Goal: Check status

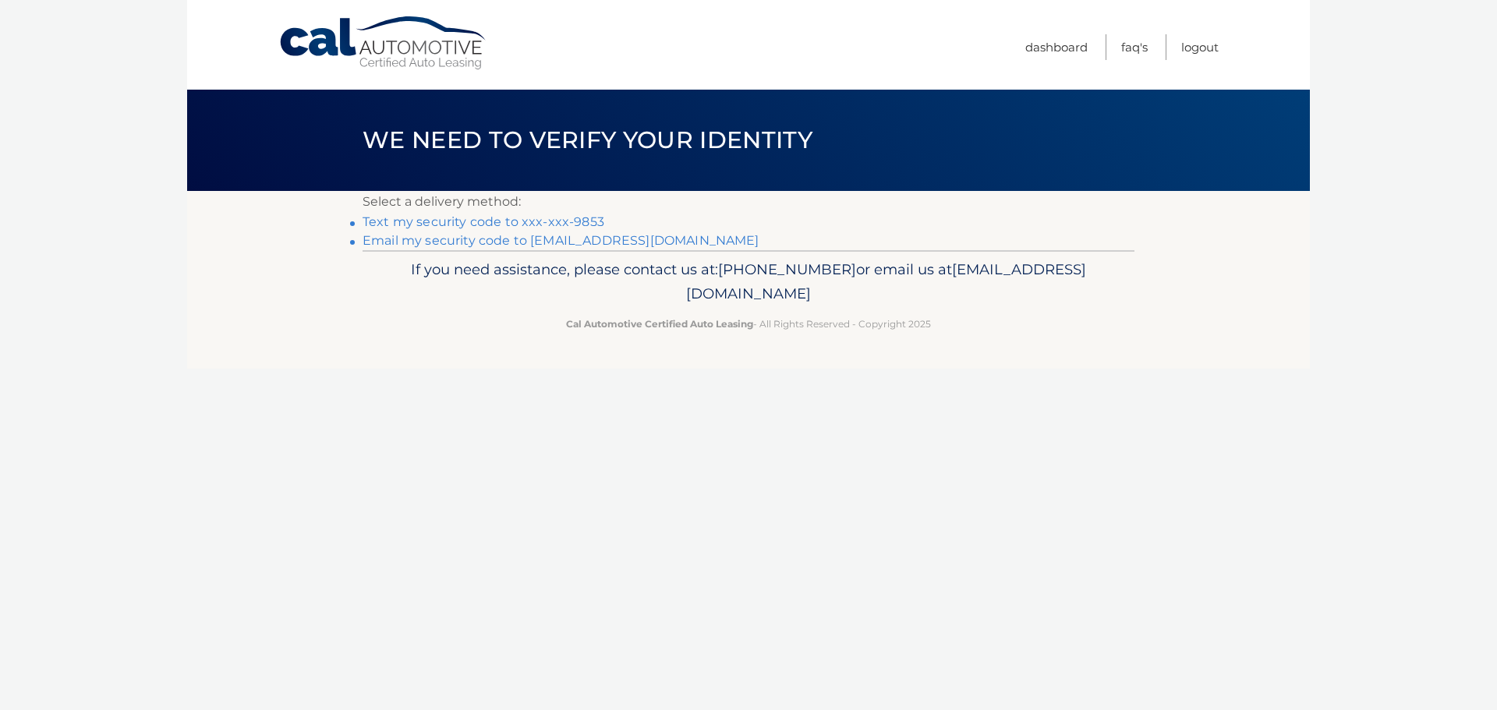
click at [580, 222] on link "Text my security code to xxx-xxx-9853" at bounding box center [484, 221] width 242 height 15
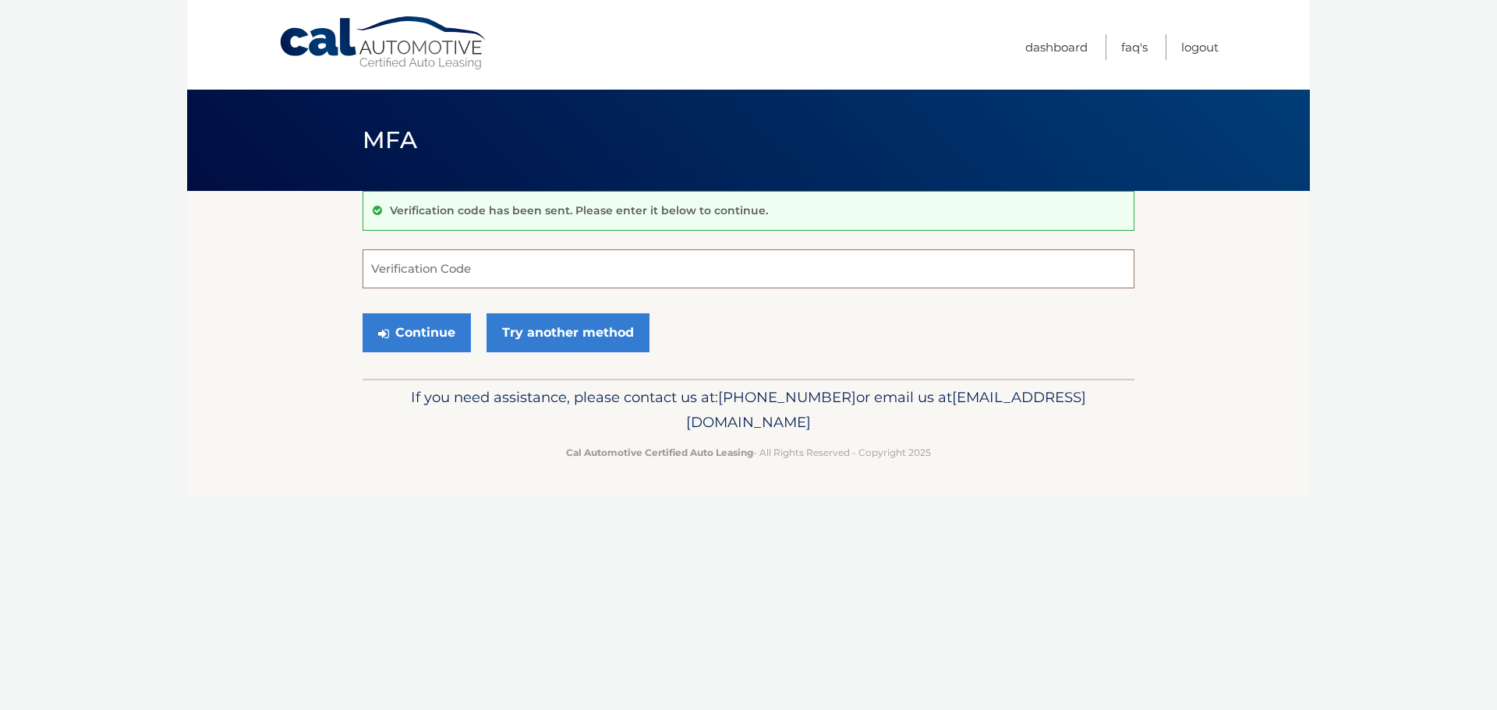
click at [480, 268] on input "Verification Code" at bounding box center [749, 269] width 772 height 39
type input "/"
type input "898426"
click at [438, 336] on button "Continue" at bounding box center [417, 332] width 108 height 39
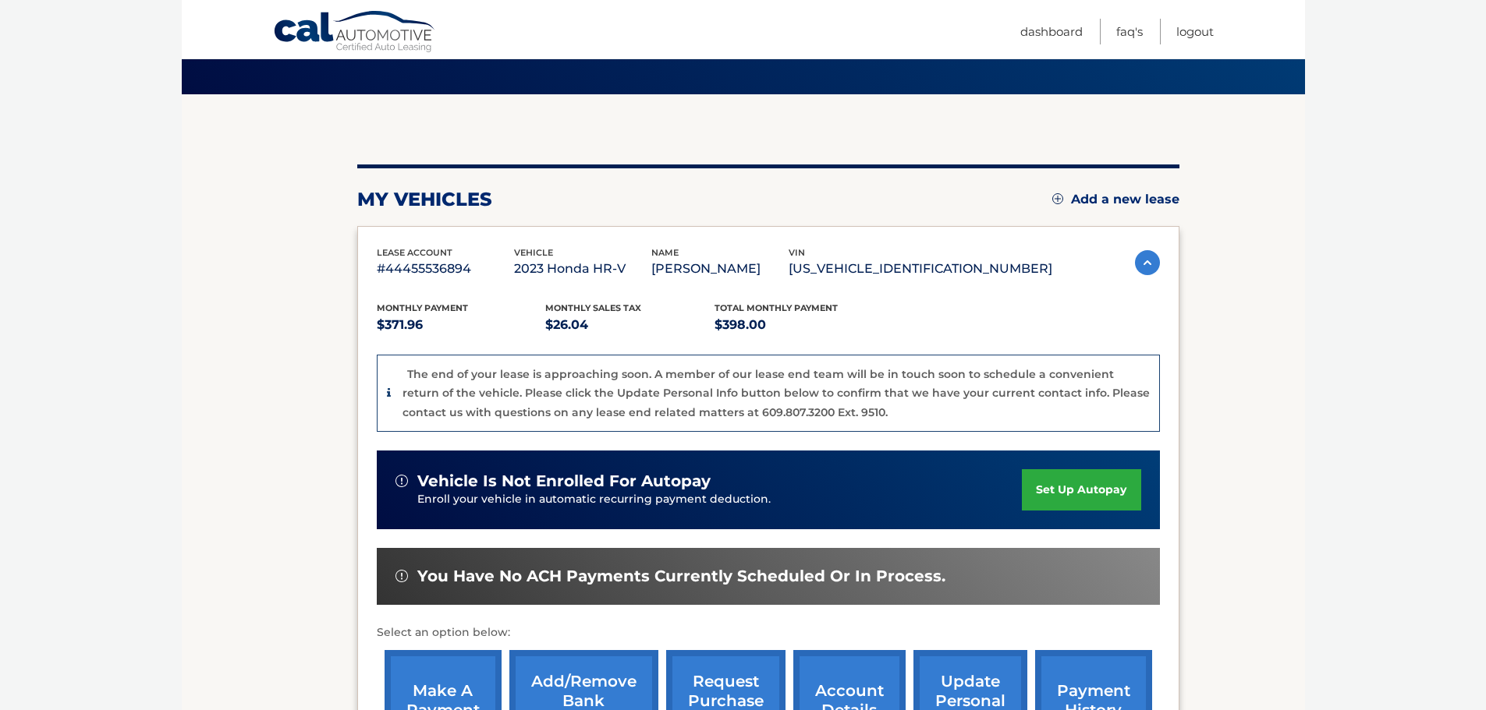
scroll to position [234, 0]
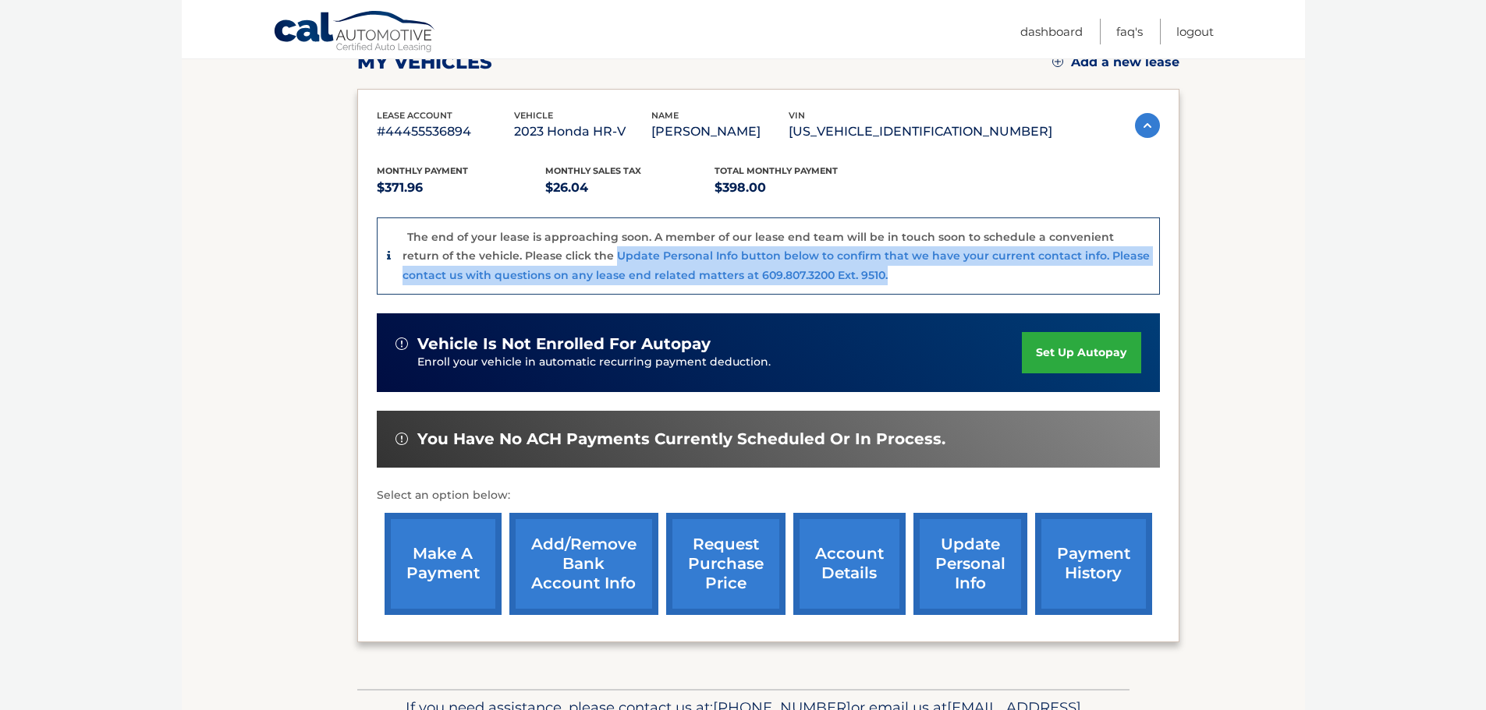
drag, startPoint x: 578, startPoint y: 257, endPoint x: 1025, endPoint y: 268, distance: 447.8
click at [1025, 268] on div "The end of your lease is approaching soon. A member of our lease end team will …" at bounding box center [775, 257] width 747 height 58
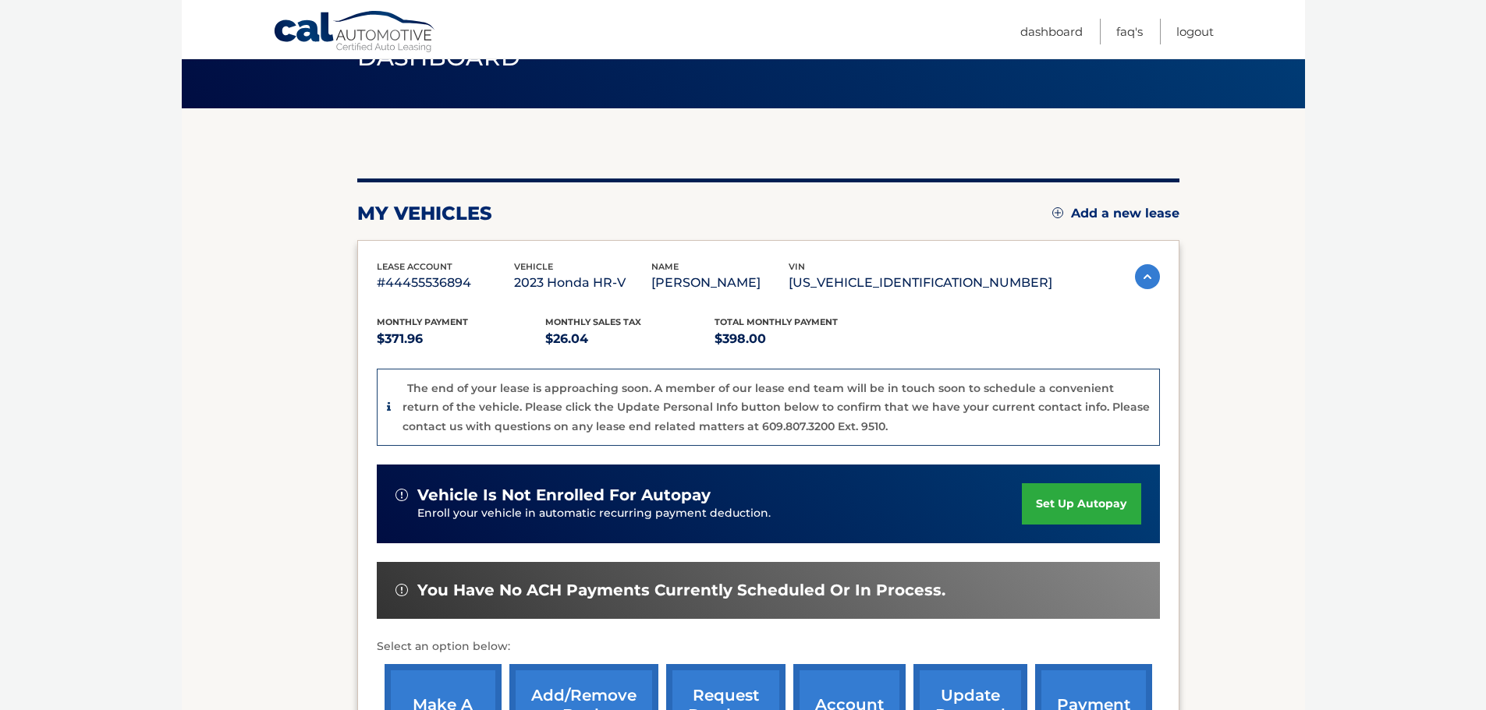
scroll to position [78, 0]
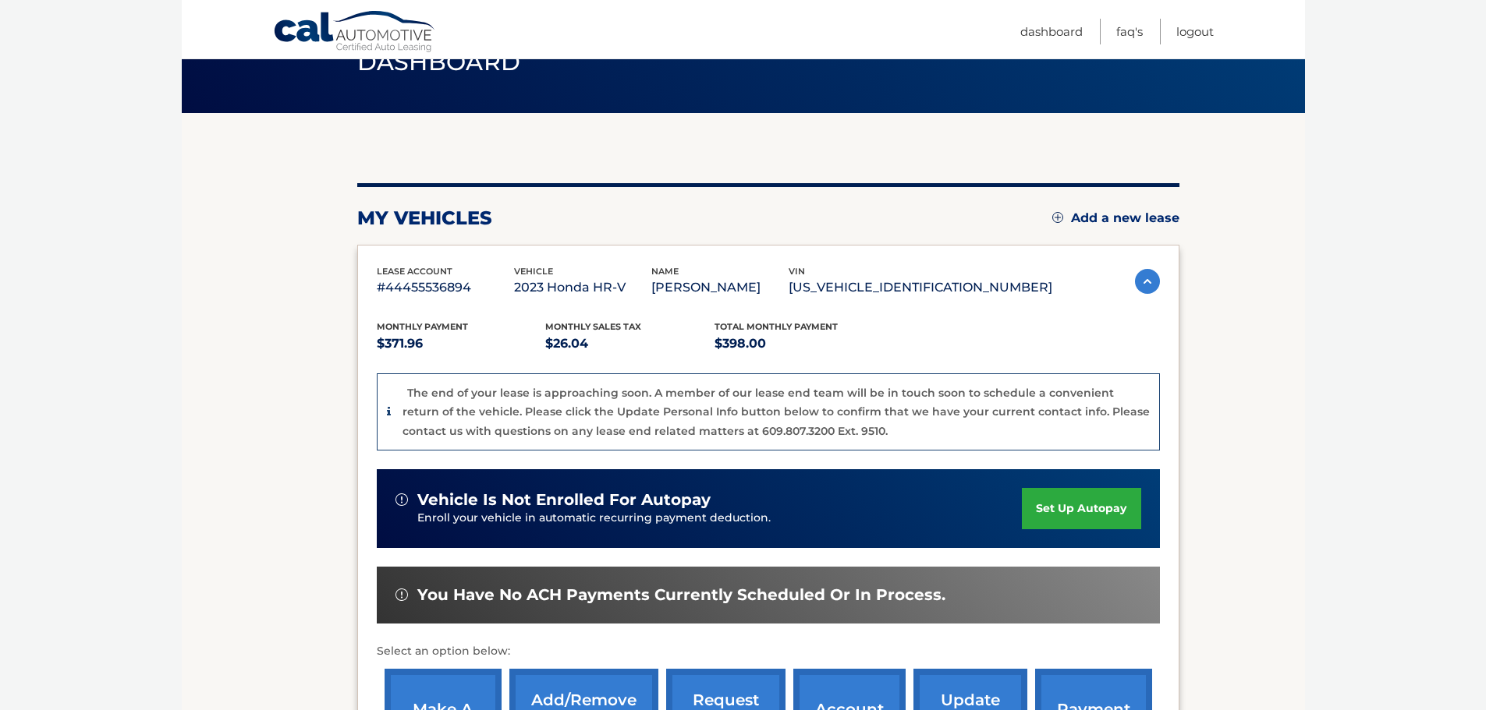
click at [944, 303] on div "Monthly Payment $371.96 Monthly sales Tax $26.04 Total Monthly Payment $398.00 …" at bounding box center [768, 539] width 783 height 480
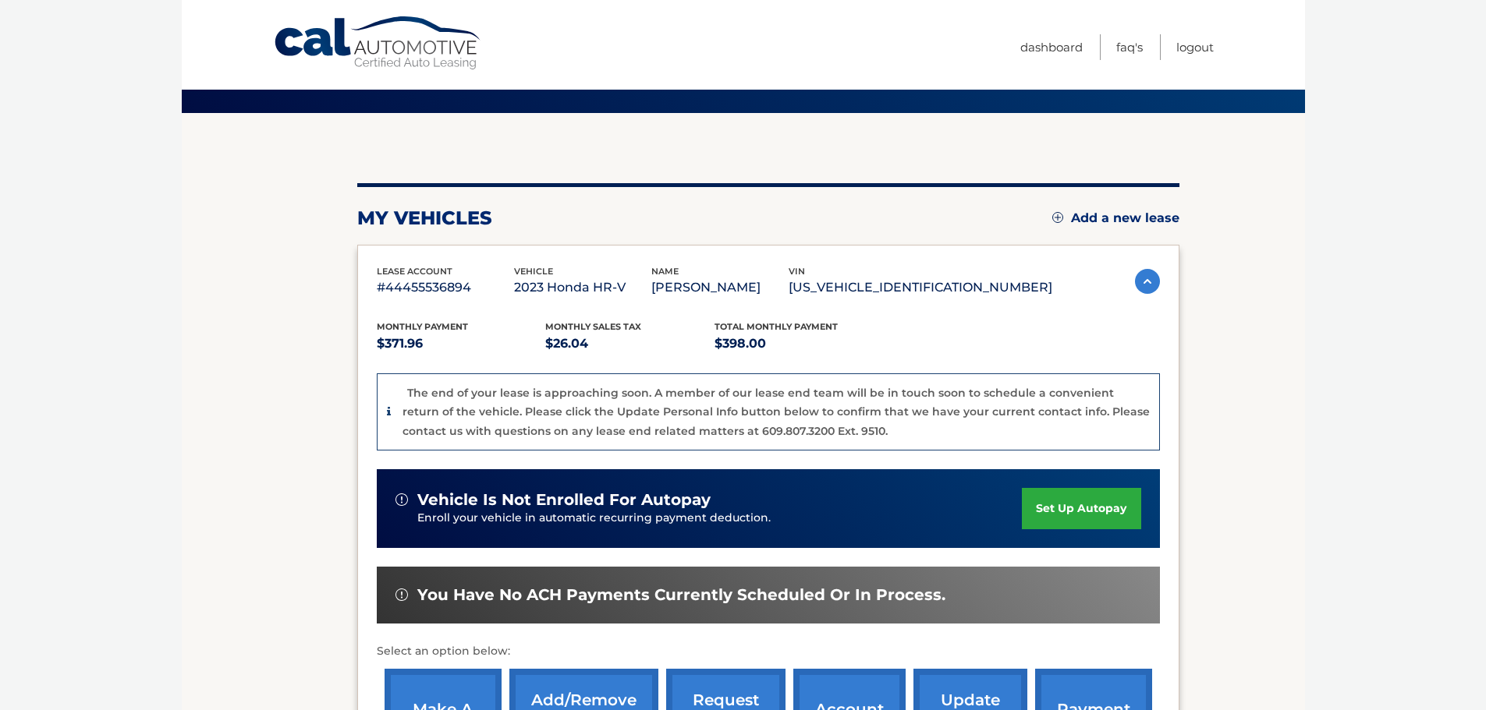
scroll to position [0, 0]
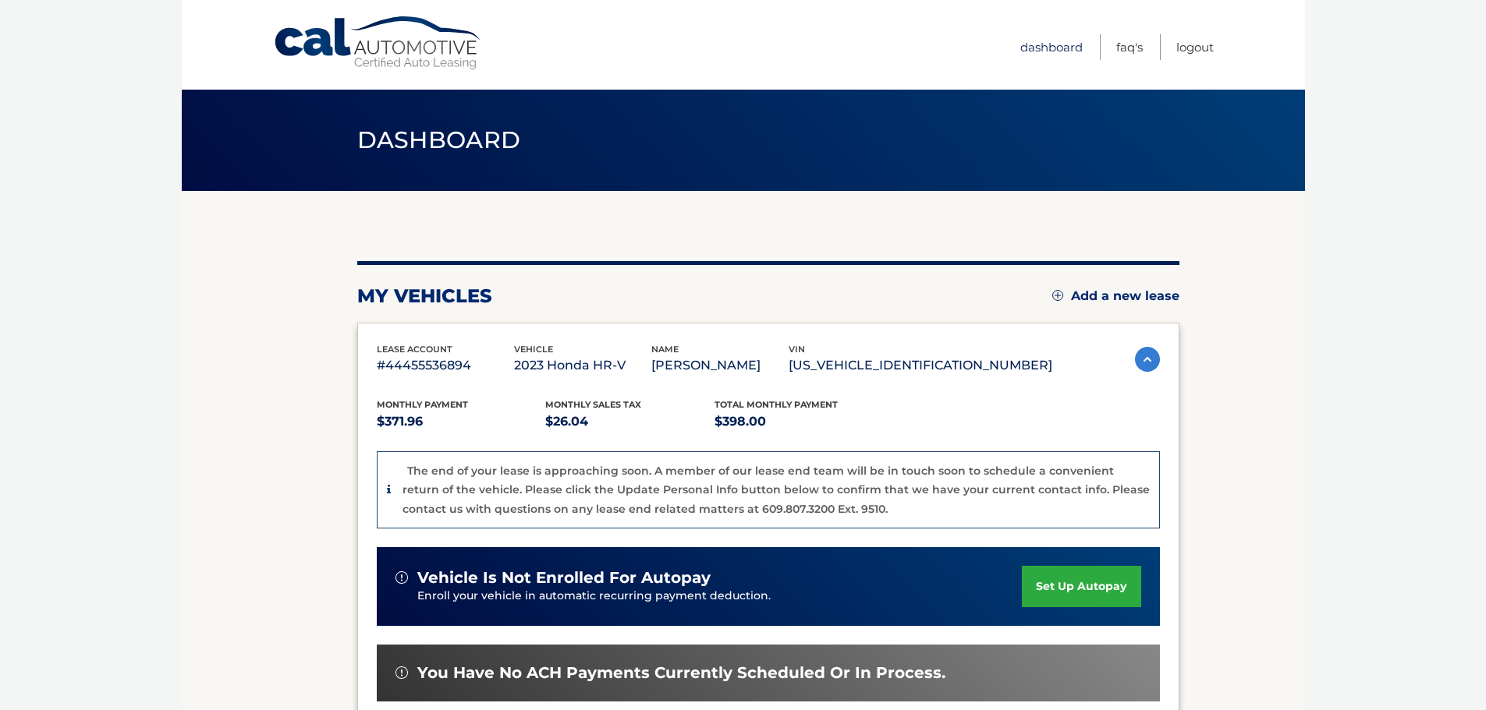
click at [1064, 50] on link "Dashboard" at bounding box center [1051, 47] width 62 height 26
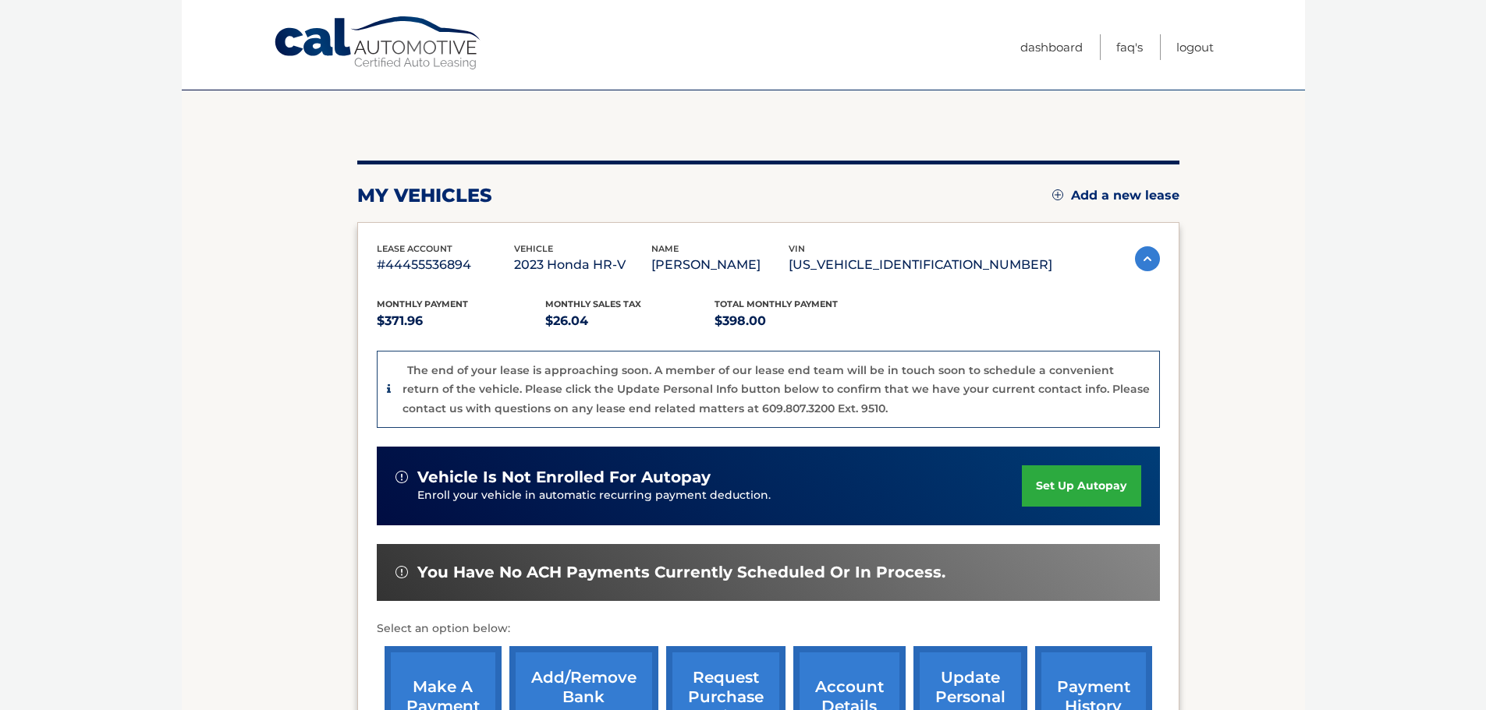
scroll to position [234, 0]
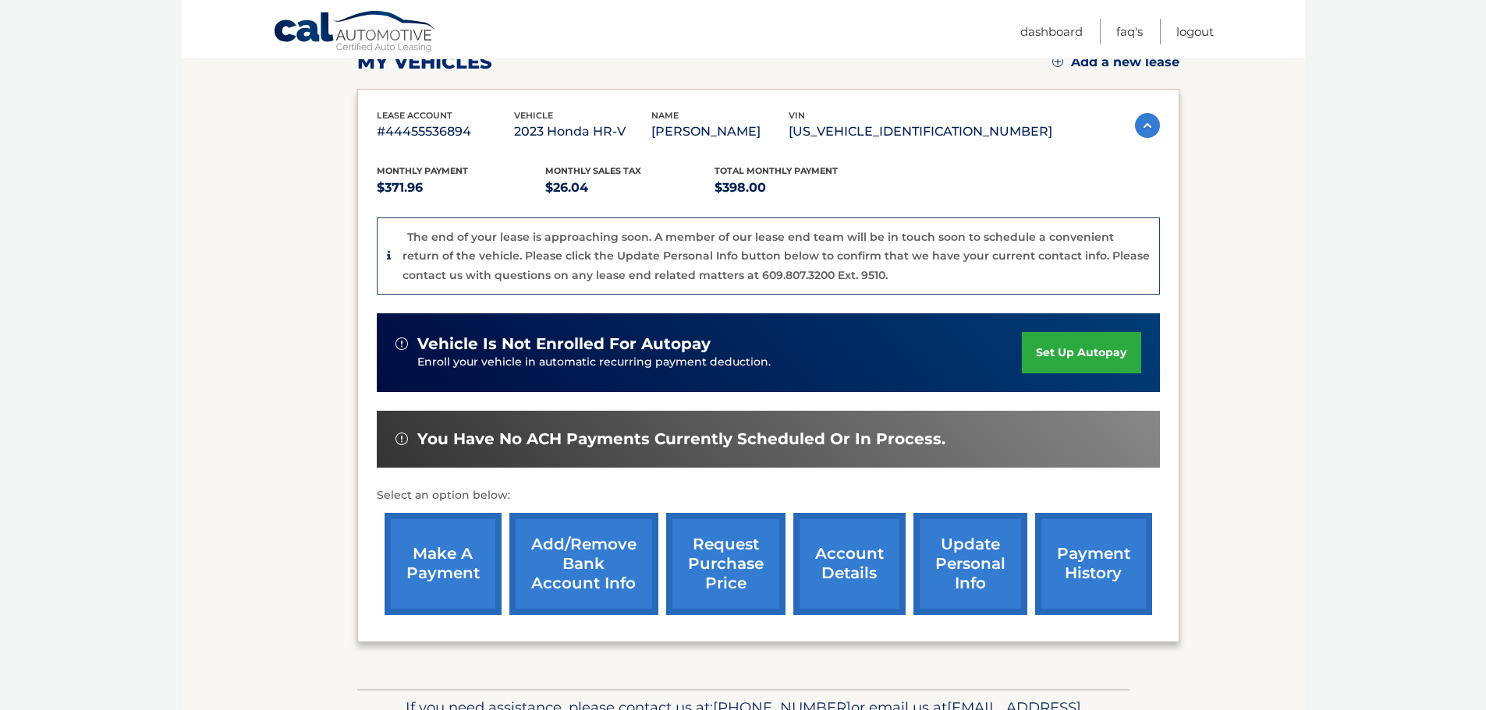
click at [851, 564] on link "account details" at bounding box center [849, 564] width 112 height 102
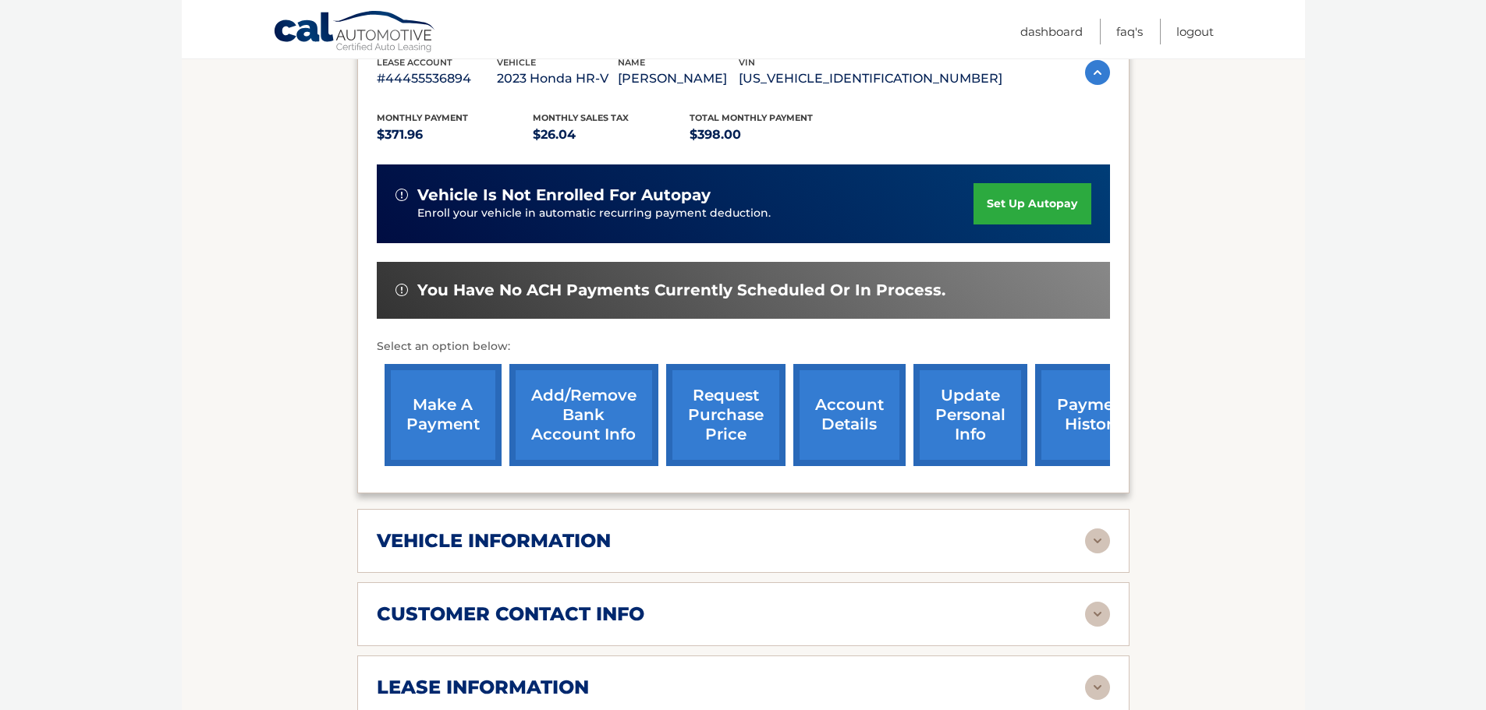
scroll to position [468, 0]
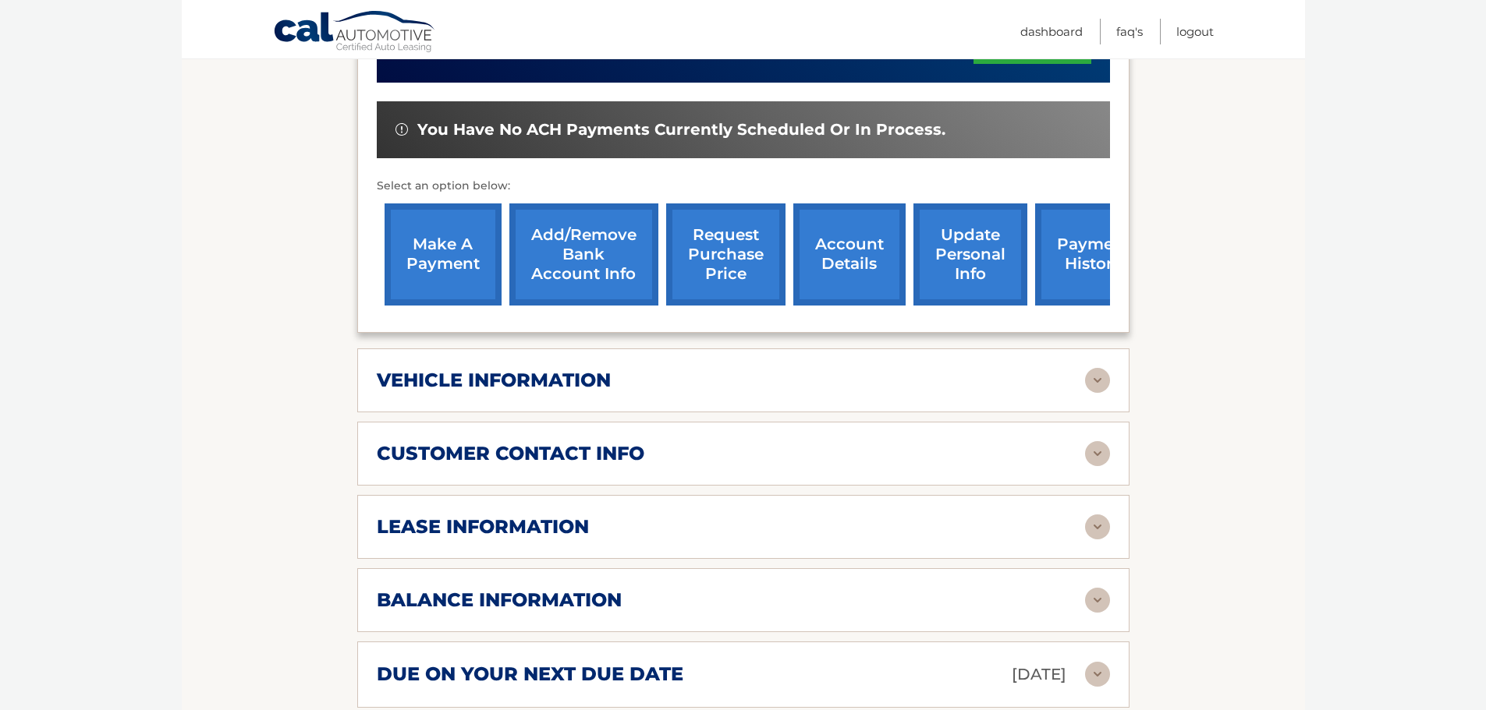
click at [476, 523] on h2 "lease information" at bounding box center [483, 526] width 212 height 23
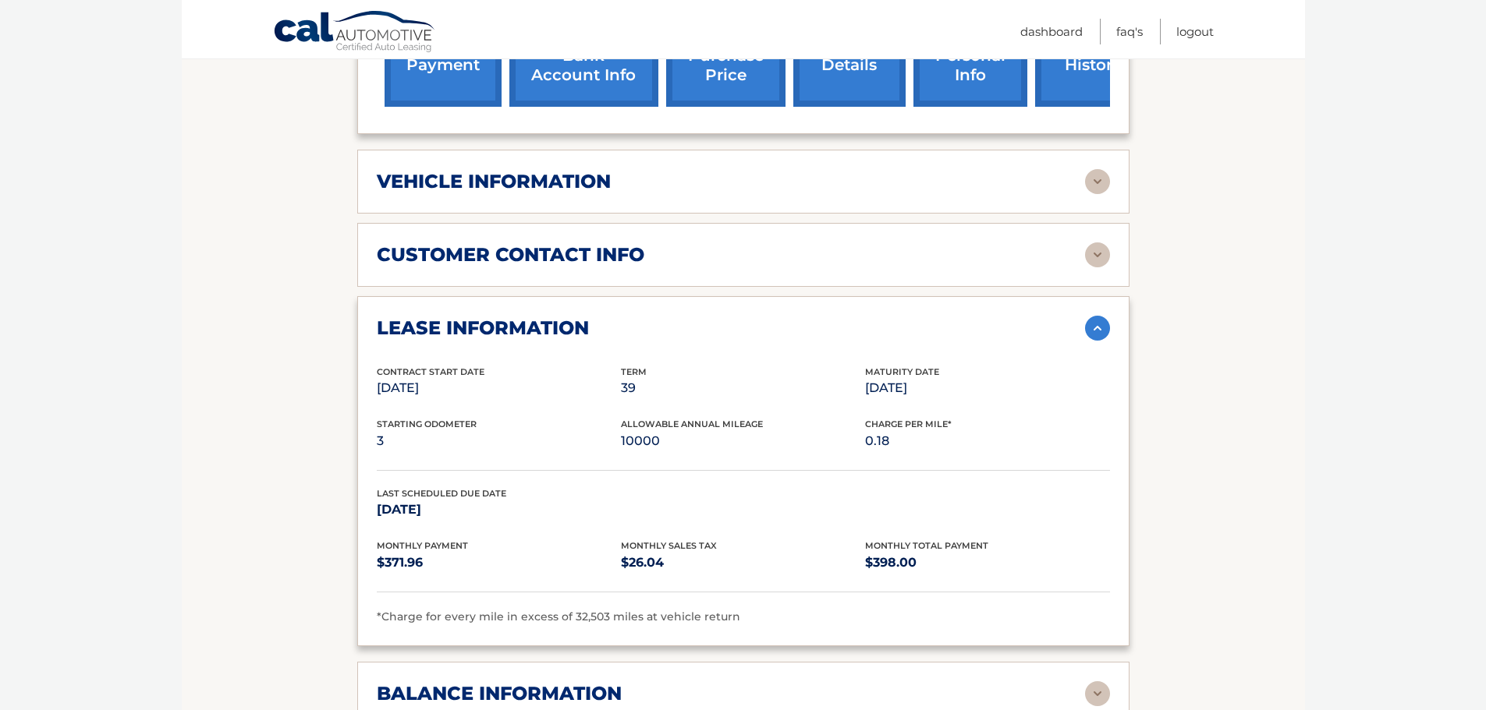
scroll to position [702, 0]
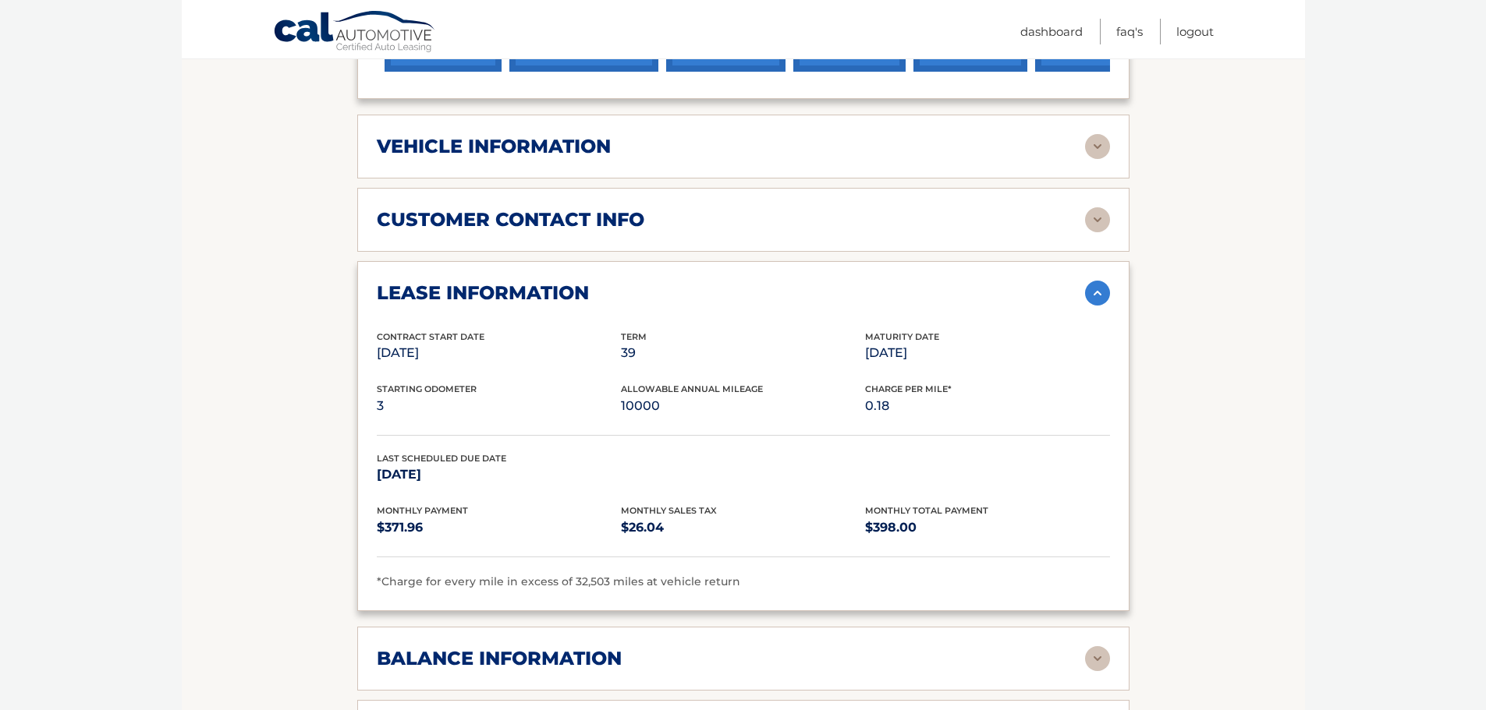
click at [538, 217] on h2 "customer contact info" at bounding box center [510, 219] width 267 height 23
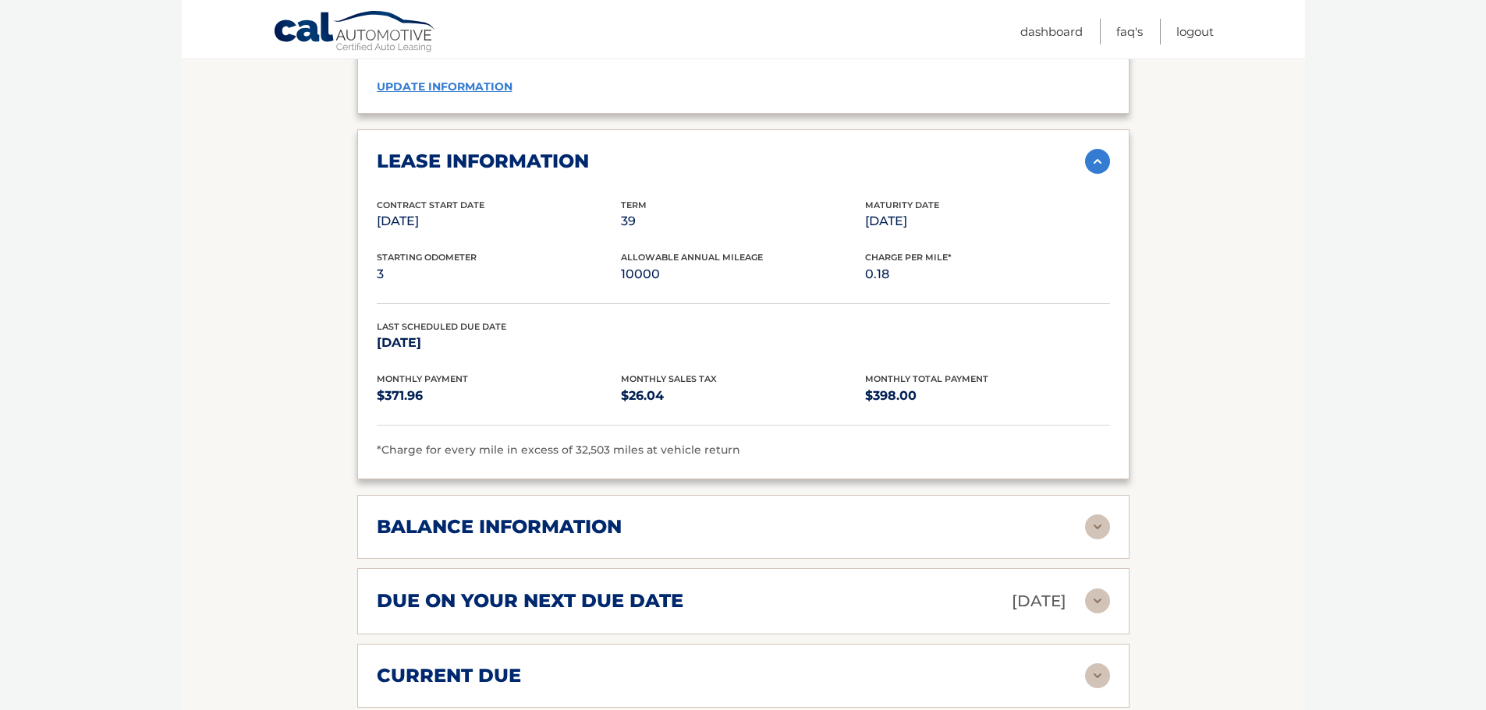
scroll to position [1248, 0]
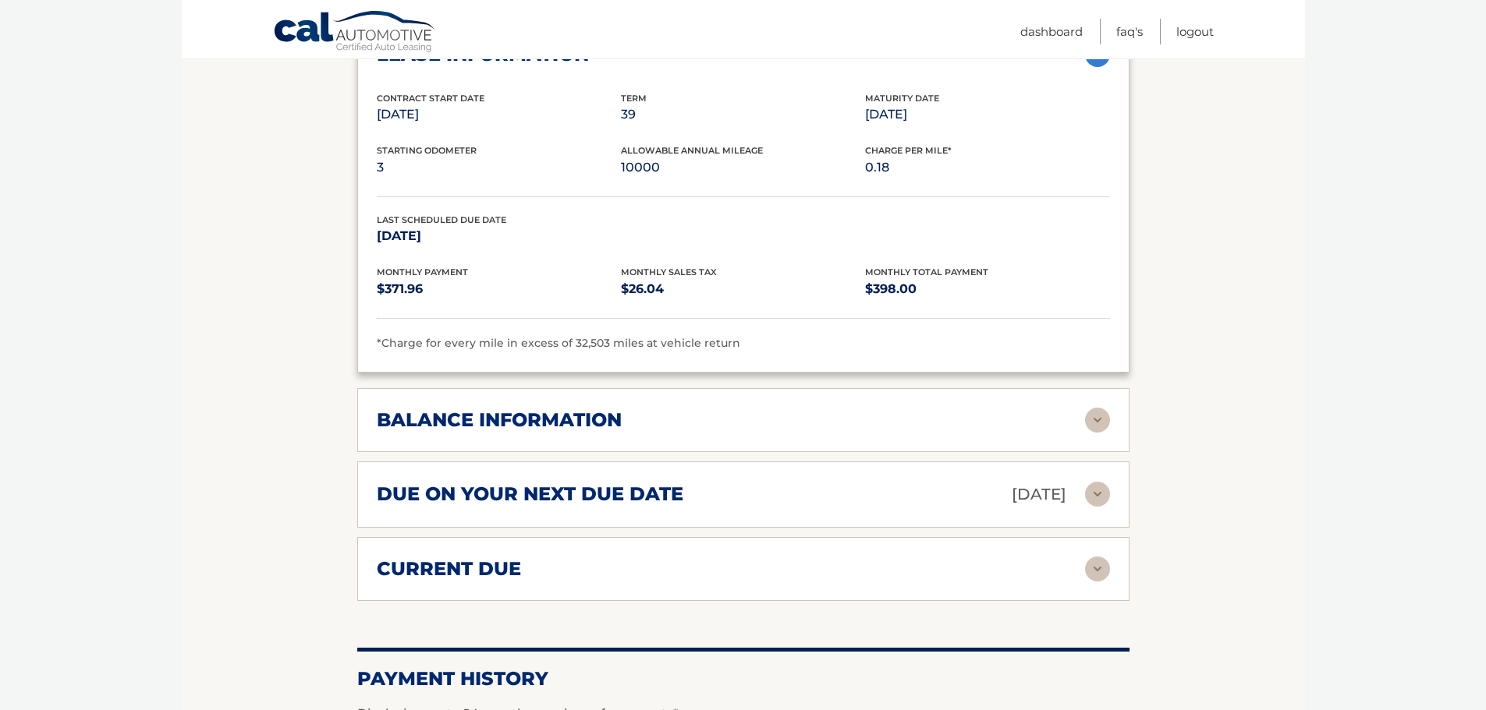
click at [516, 427] on h2 "balance information" at bounding box center [499, 420] width 245 height 23
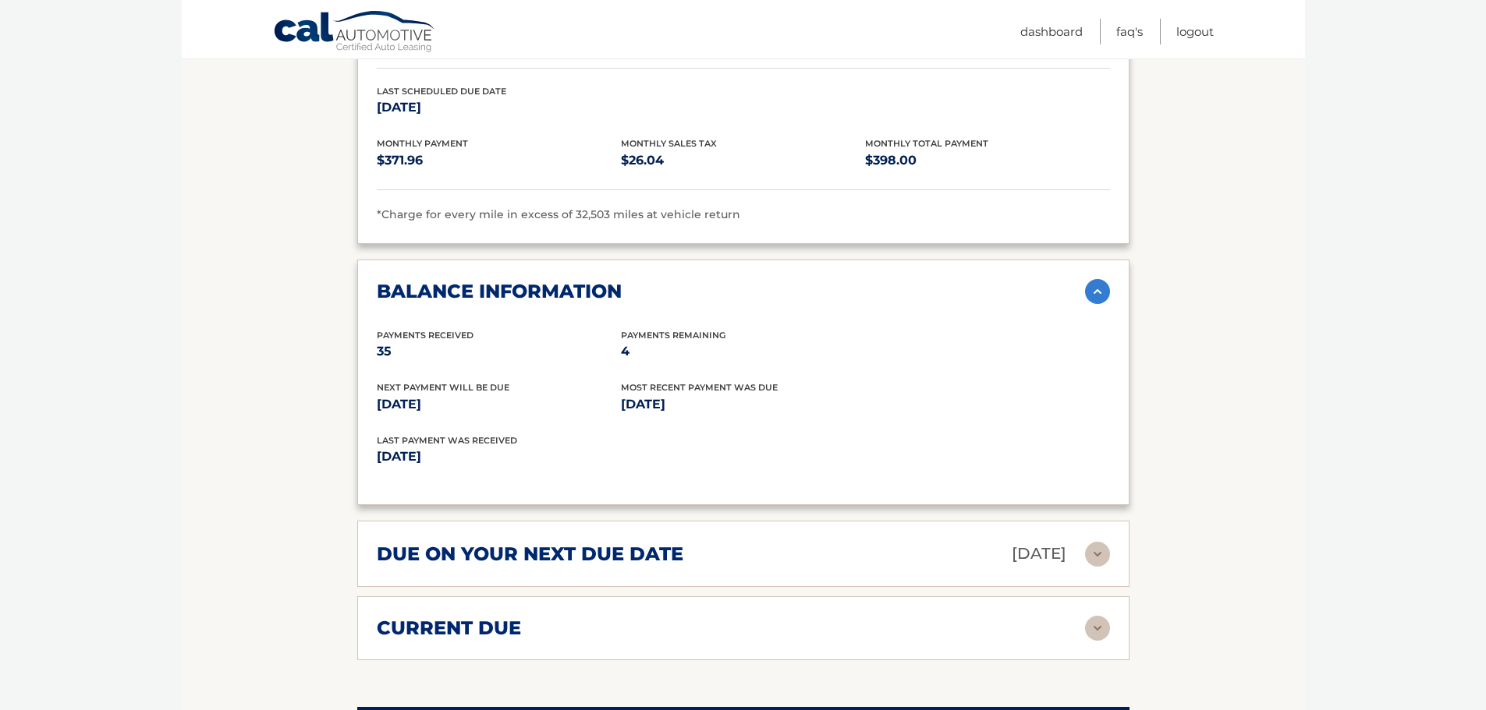
scroll to position [1404, 0]
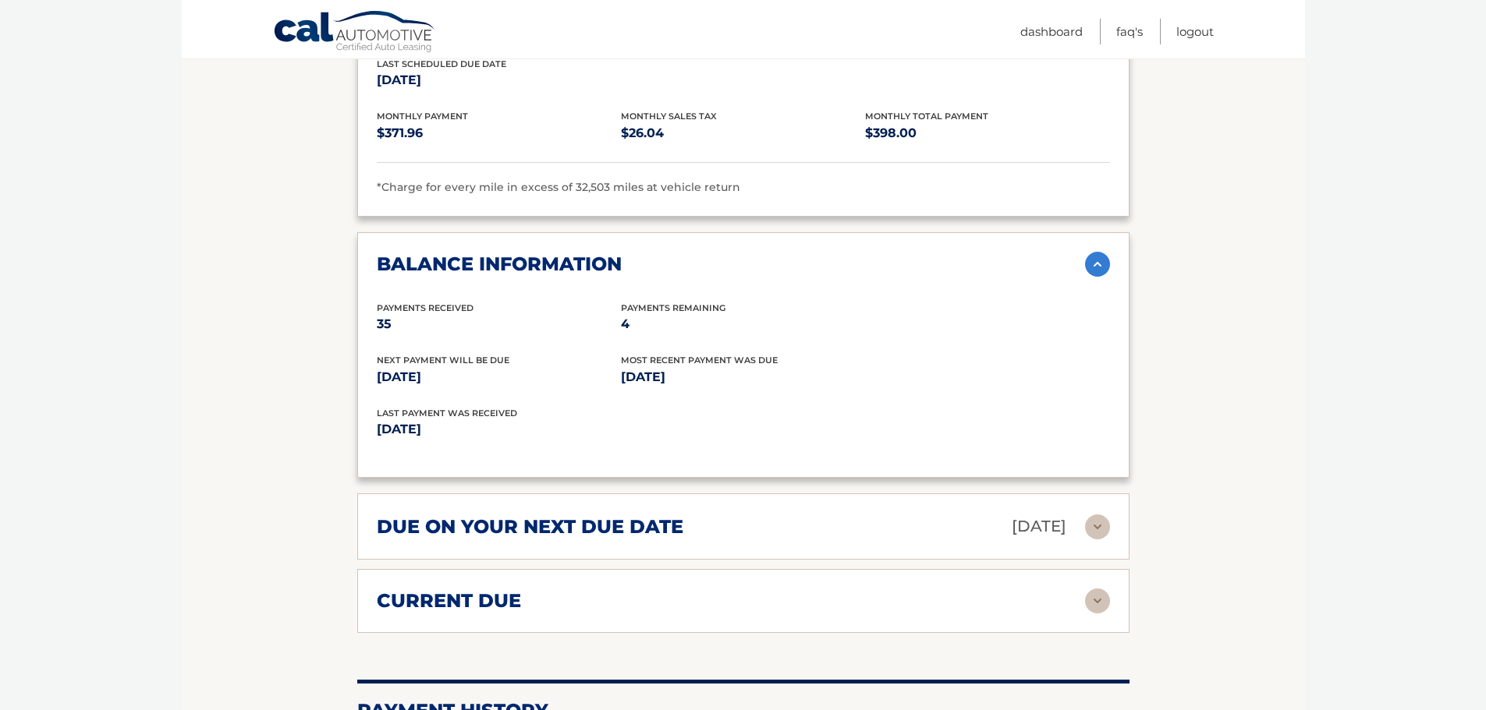
click at [653, 528] on h2 "due on your next due date" at bounding box center [530, 526] width 306 height 23
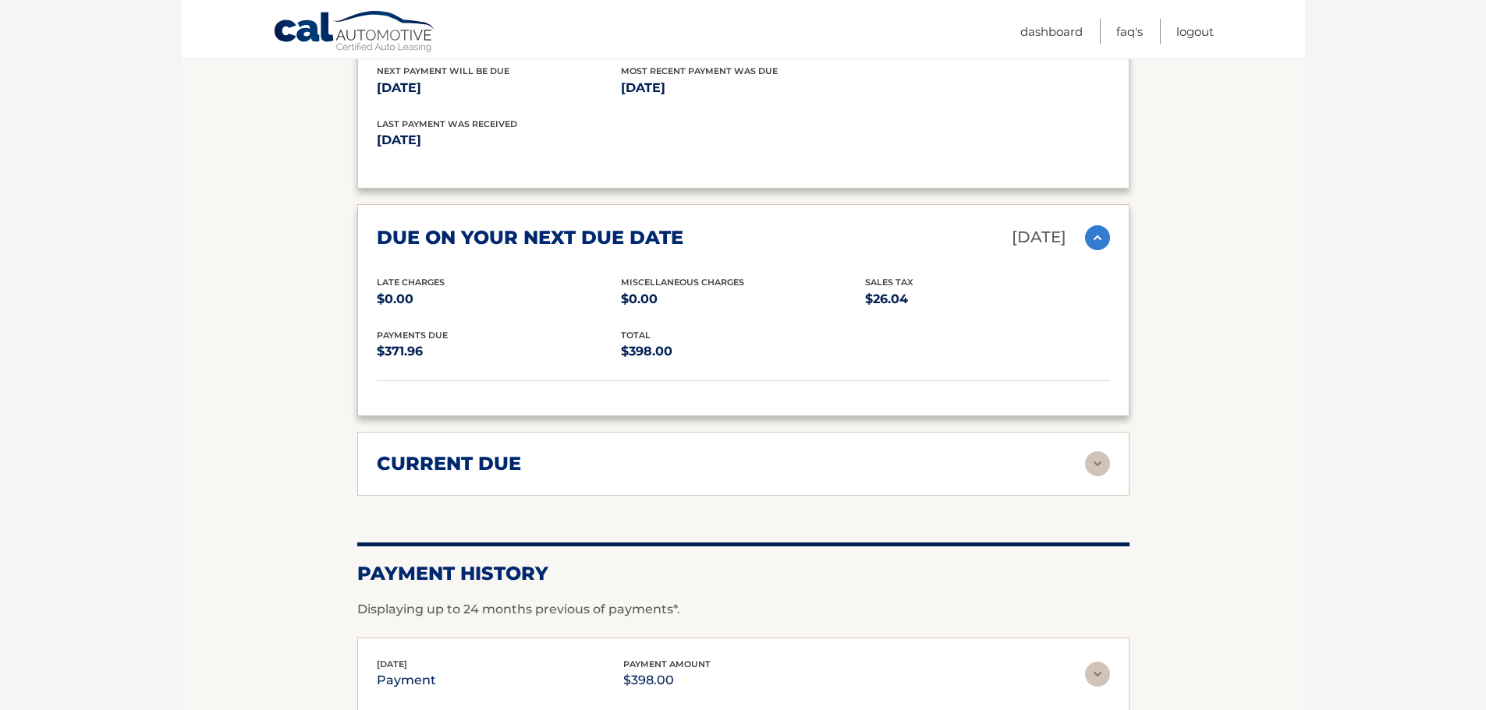
scroll to position [1716, 0]
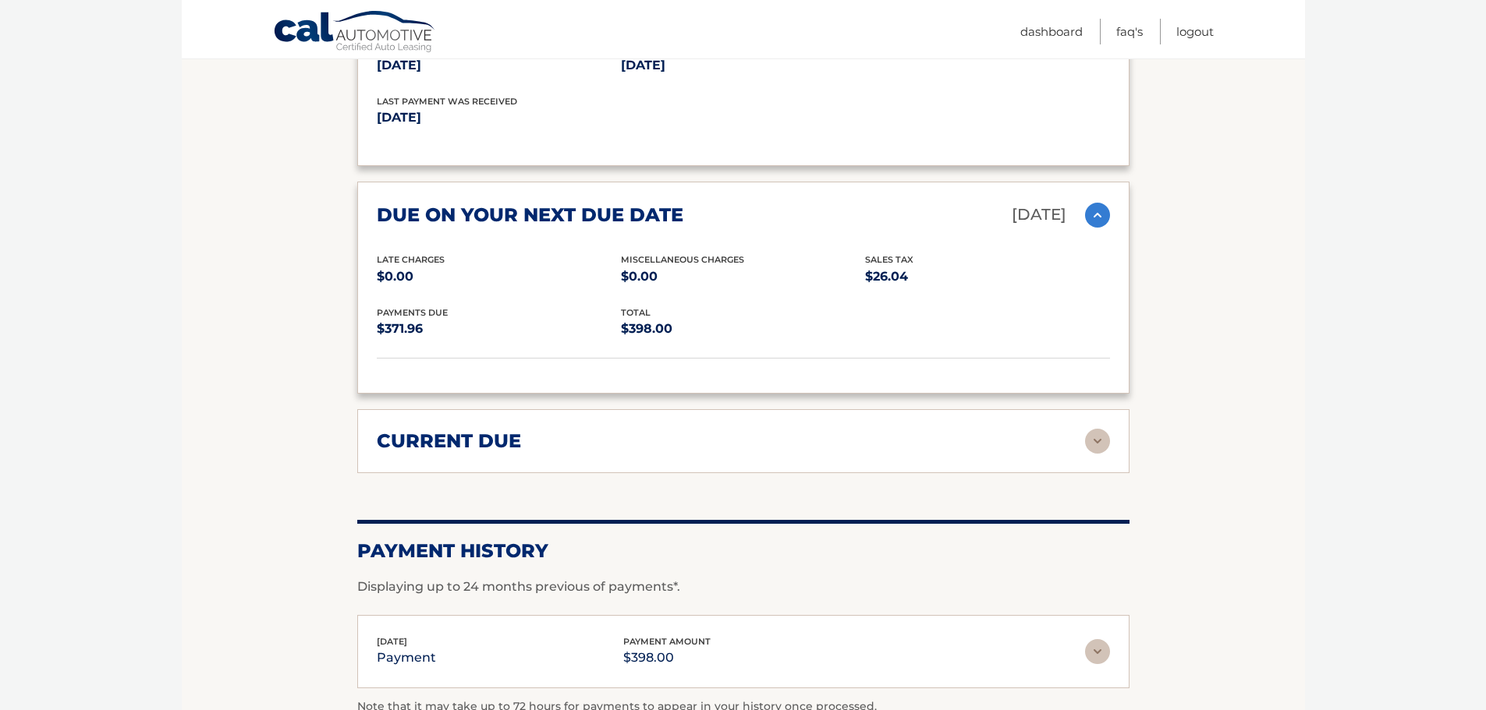
click at [448, 439] on h2 "current due" at bounding box center [449, 441] width 144 height 23
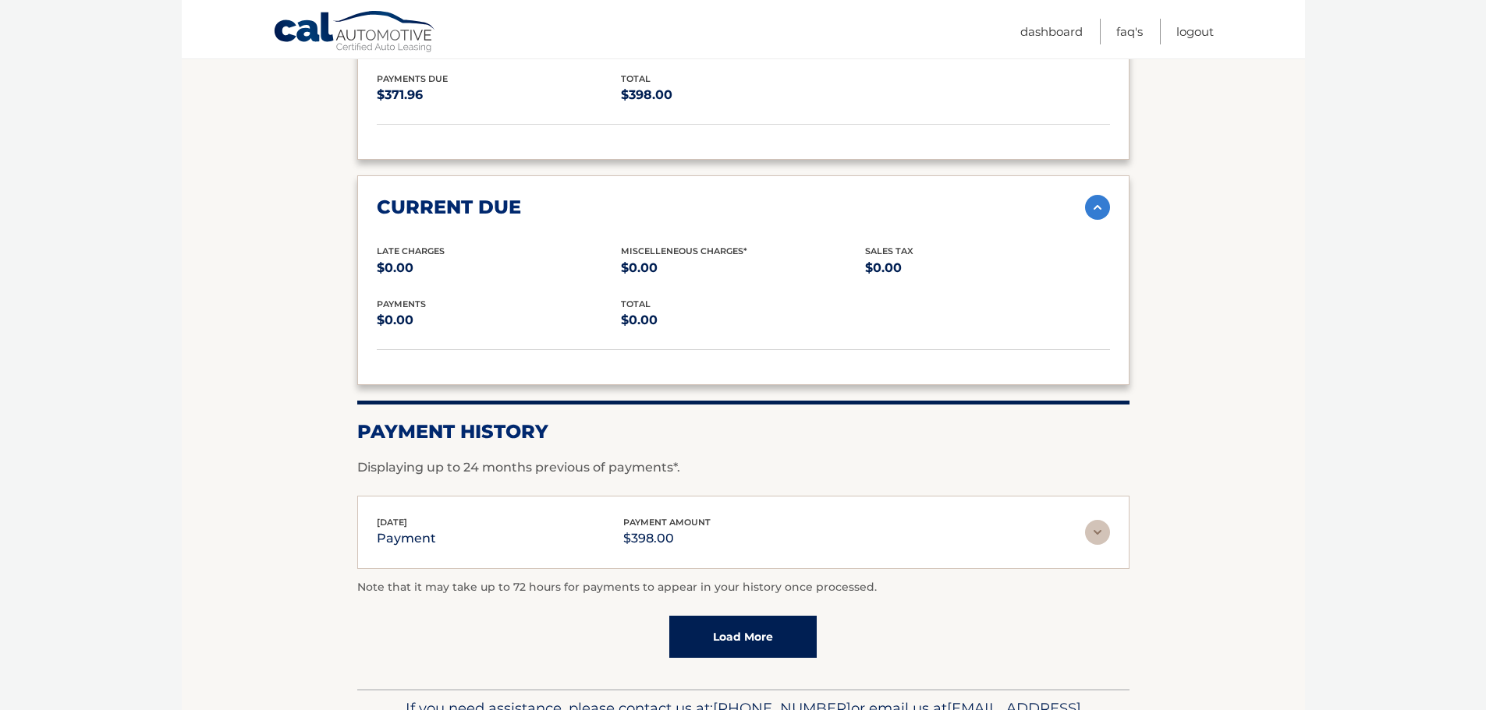
scroll to position [2027, 0]
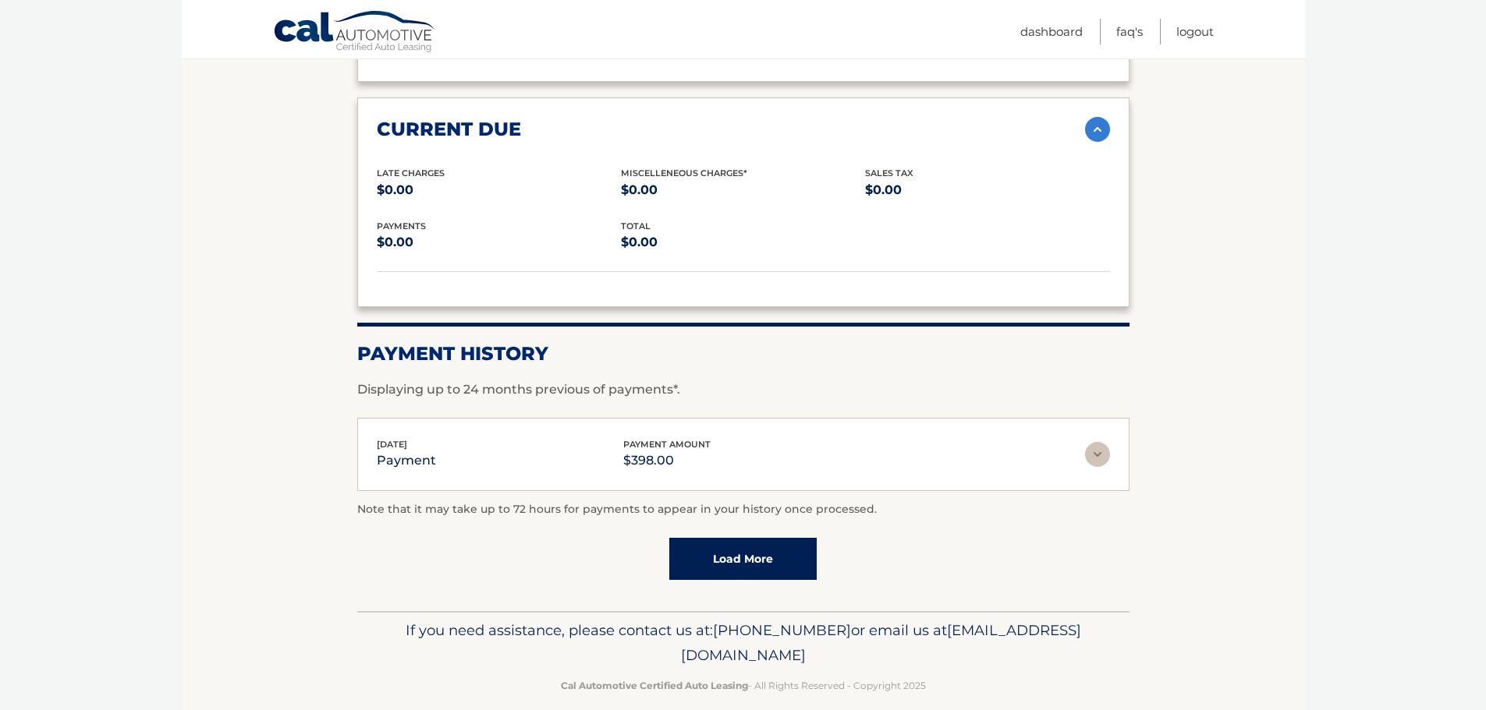
click at [717, 549] on link "Load More" at bounding box center [742, 559] width 147 height 42
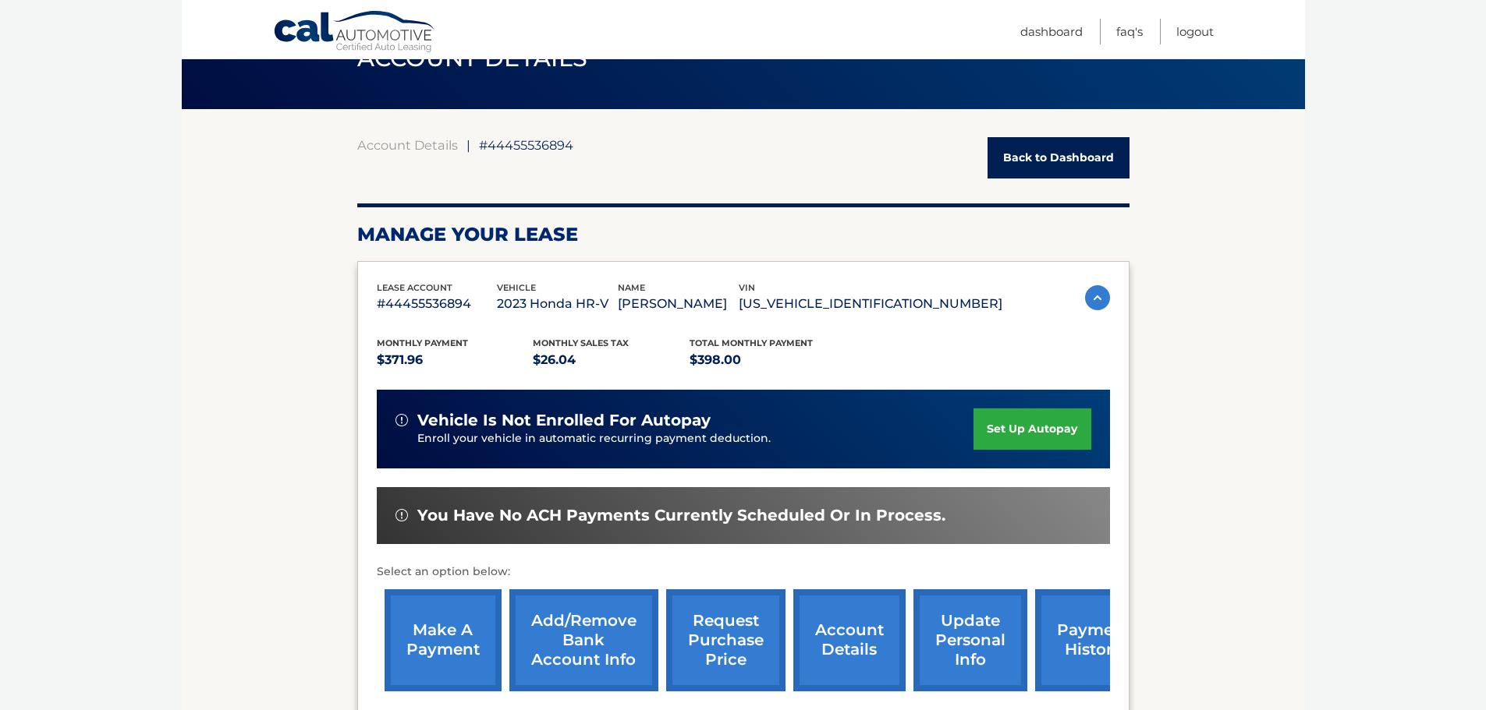
scroll to position [0, 0]
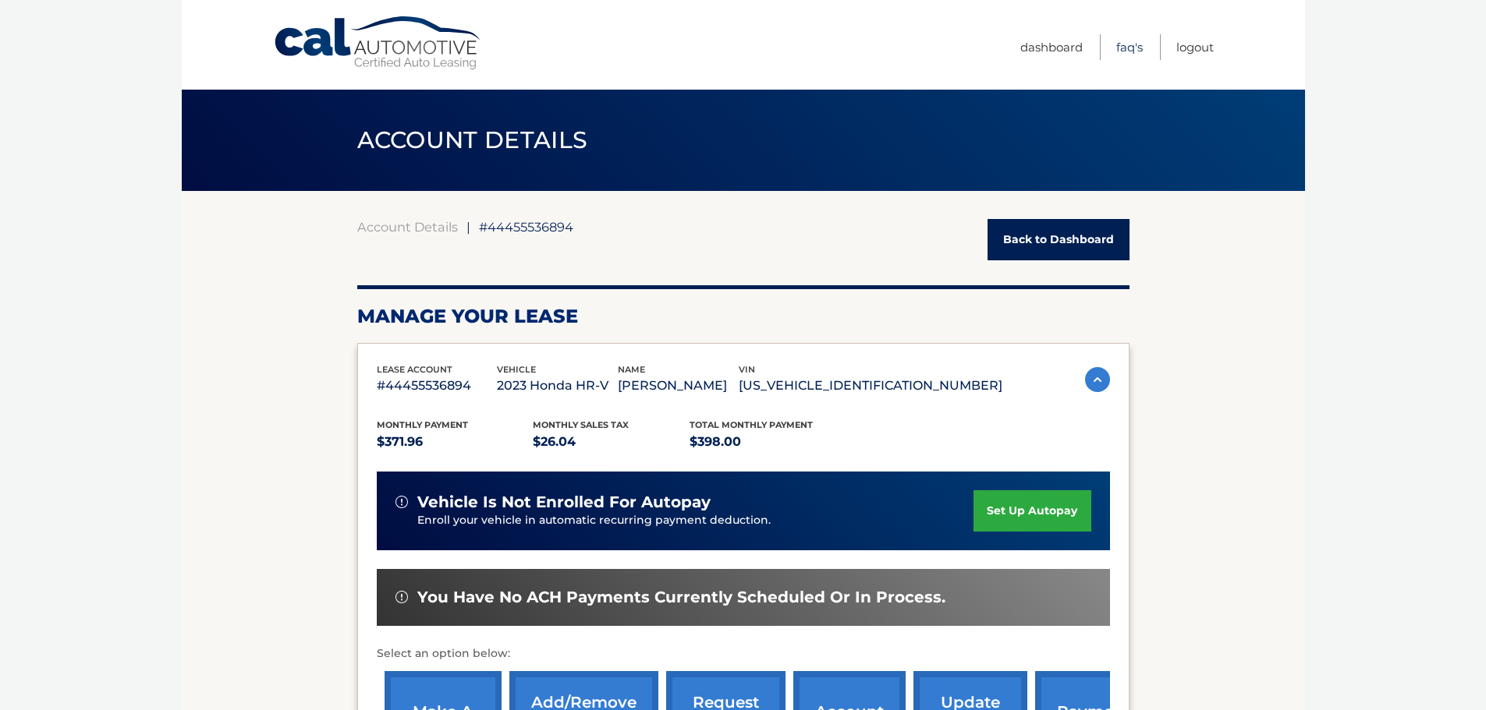
click at [1127, 41] on link "FAQ's" at bounding box center [1129, 47] width 27 height 26
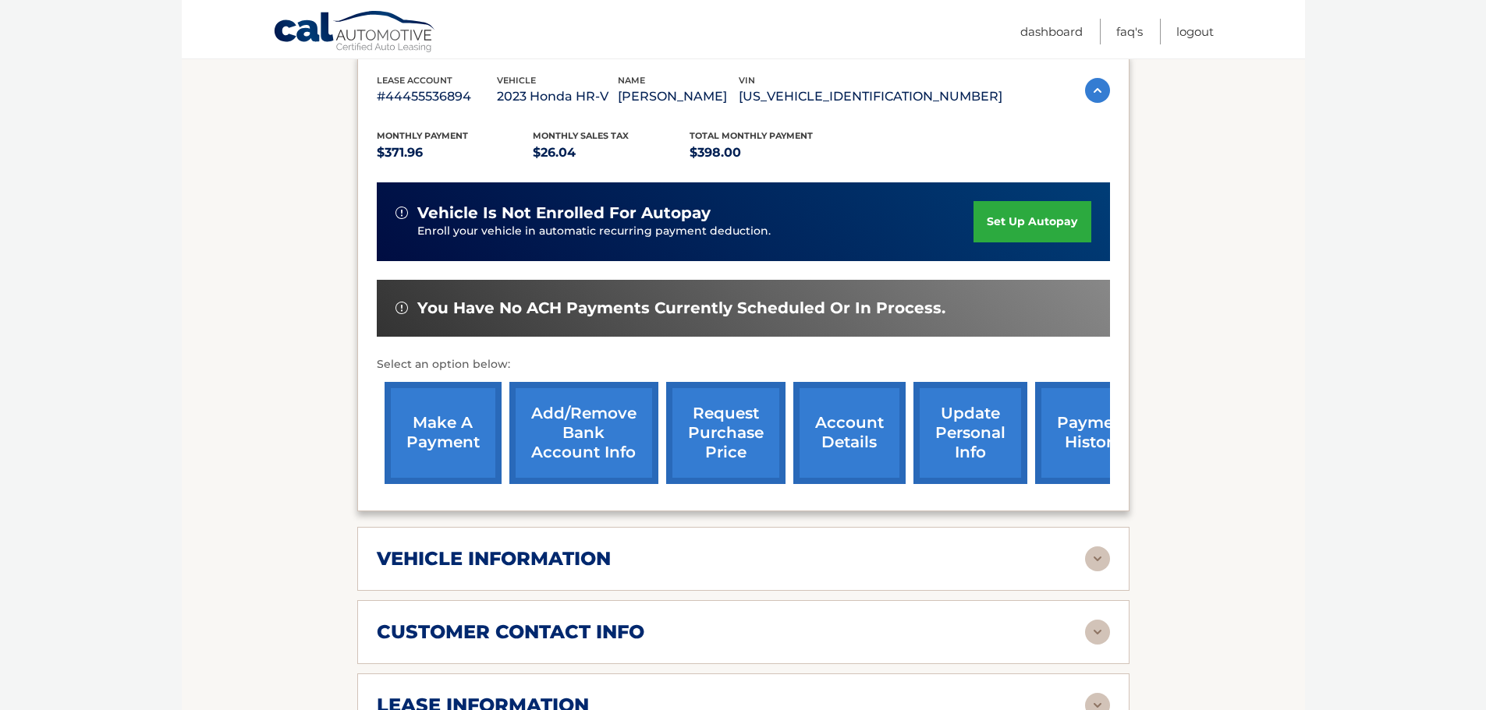
scroll to position [312, 0]
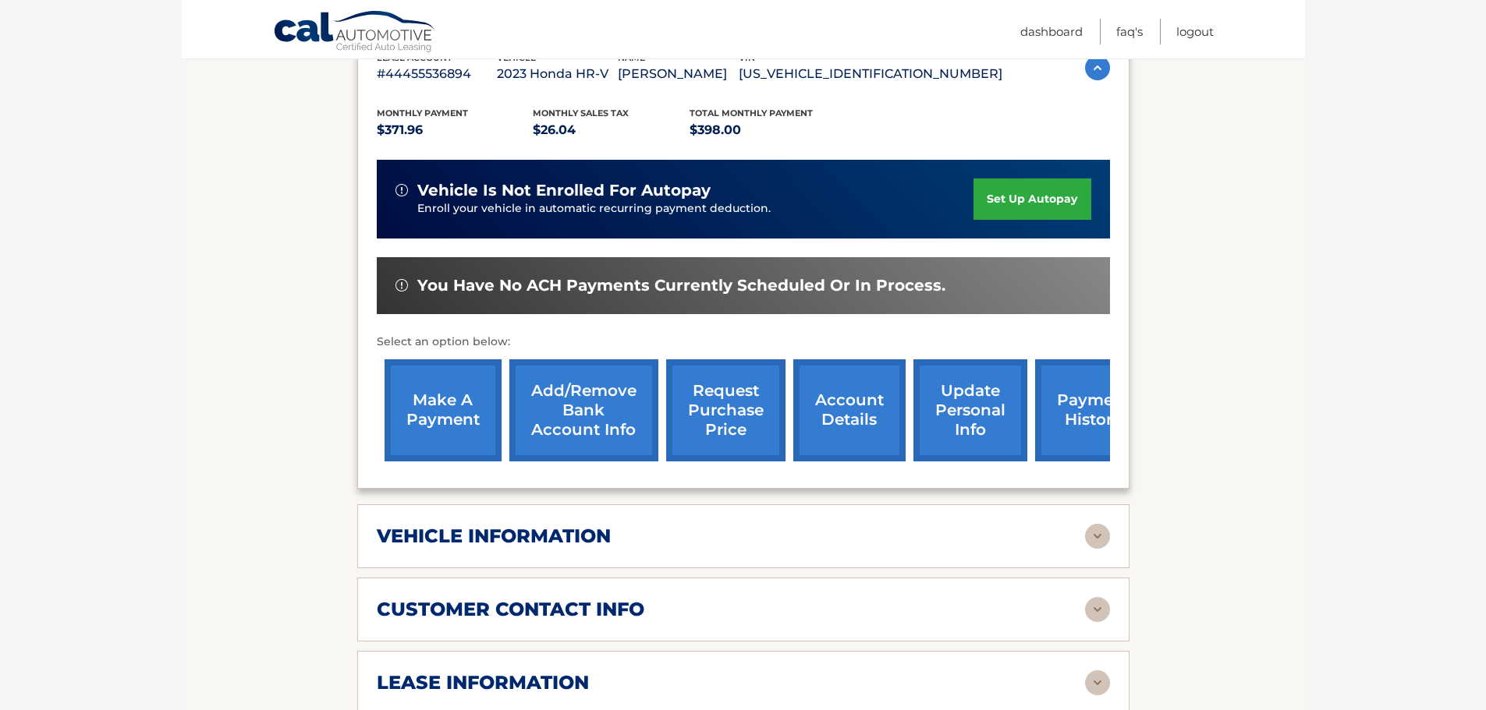
click at [837, 417] on link "account details" at bounding box center [849, 410] width 112 height 102
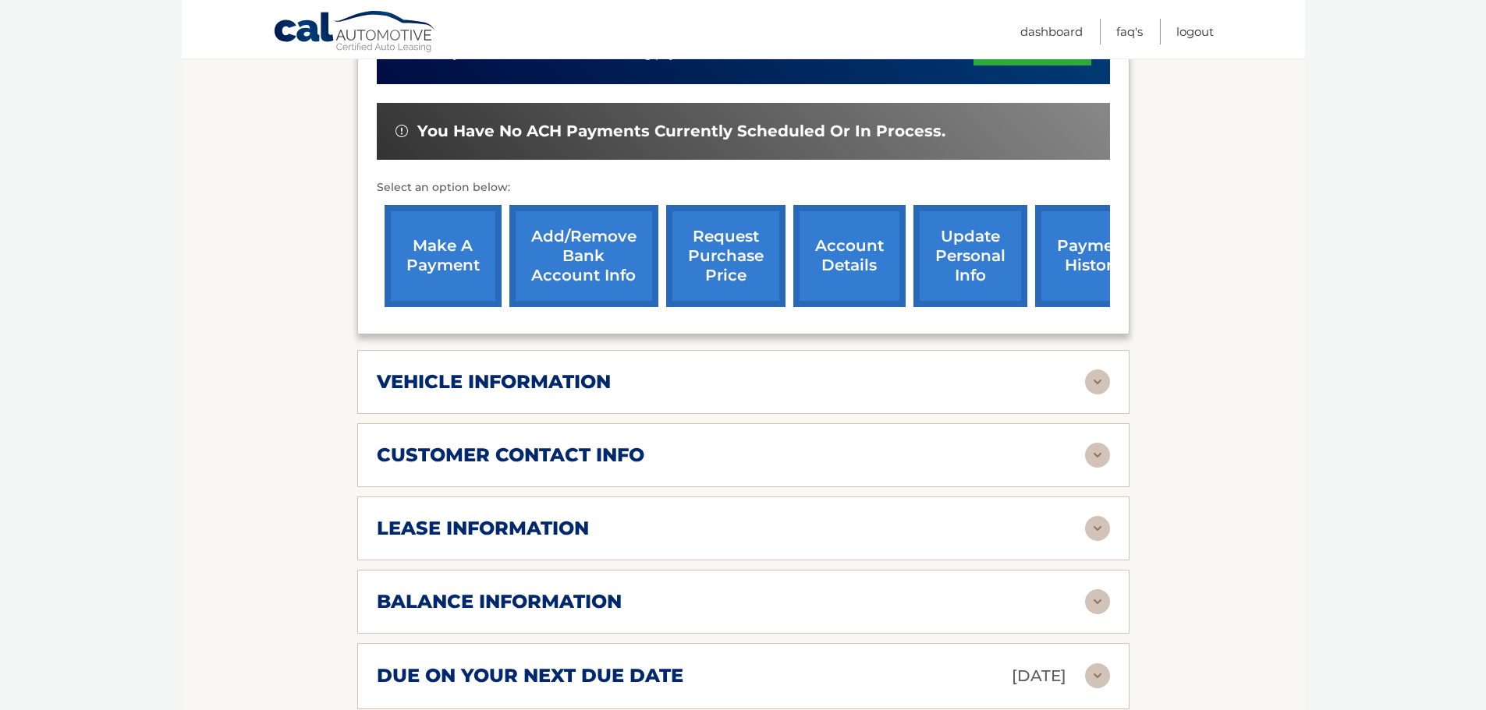
scroll to position [468, 0]
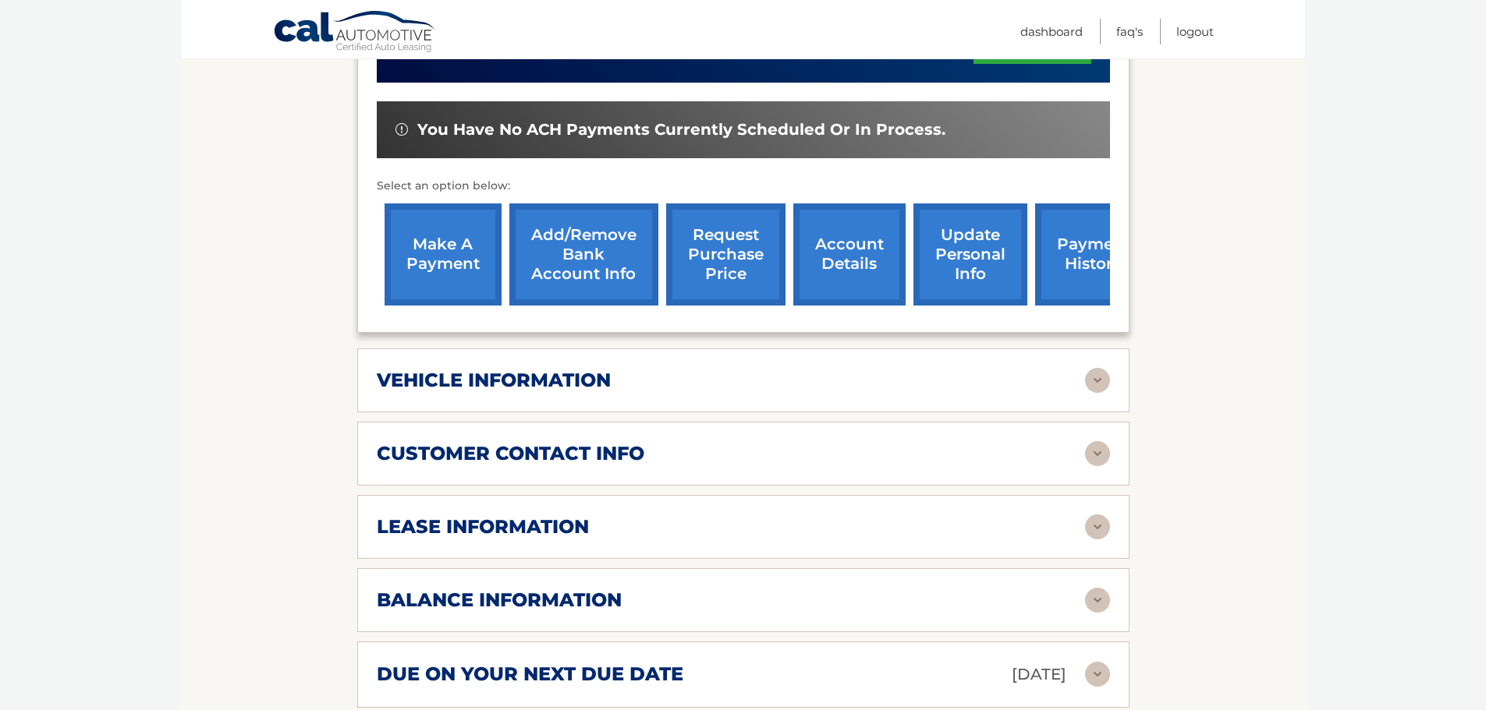
click at [848, 393] on div "vehicle information vehicle Year [DATE] vehicle make Honda vehicle model HR-V v…" at bounding box center [743, 381] width 772 height 64
click at [1100, 376] on img at bounding box center [1097, 380] width 25 height 25
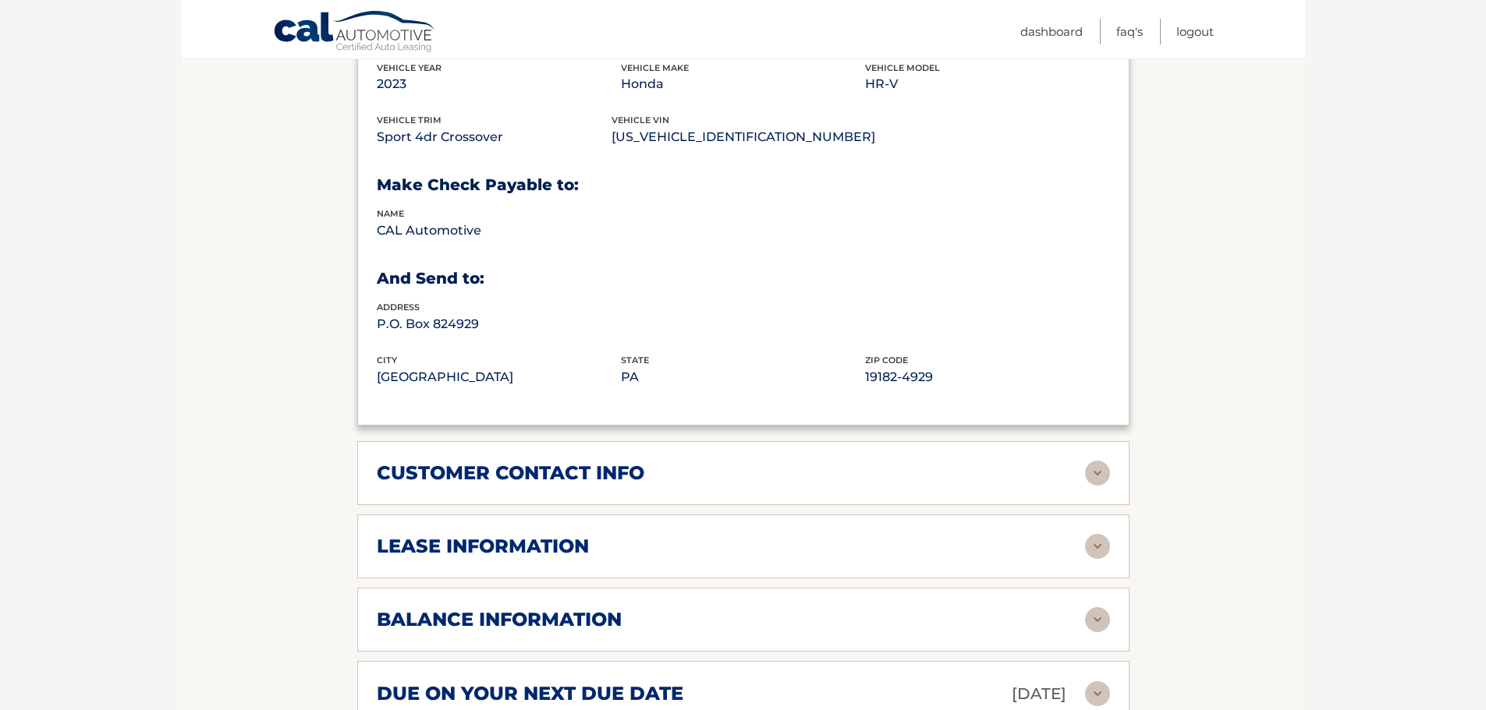
scroll to position [858, 0]
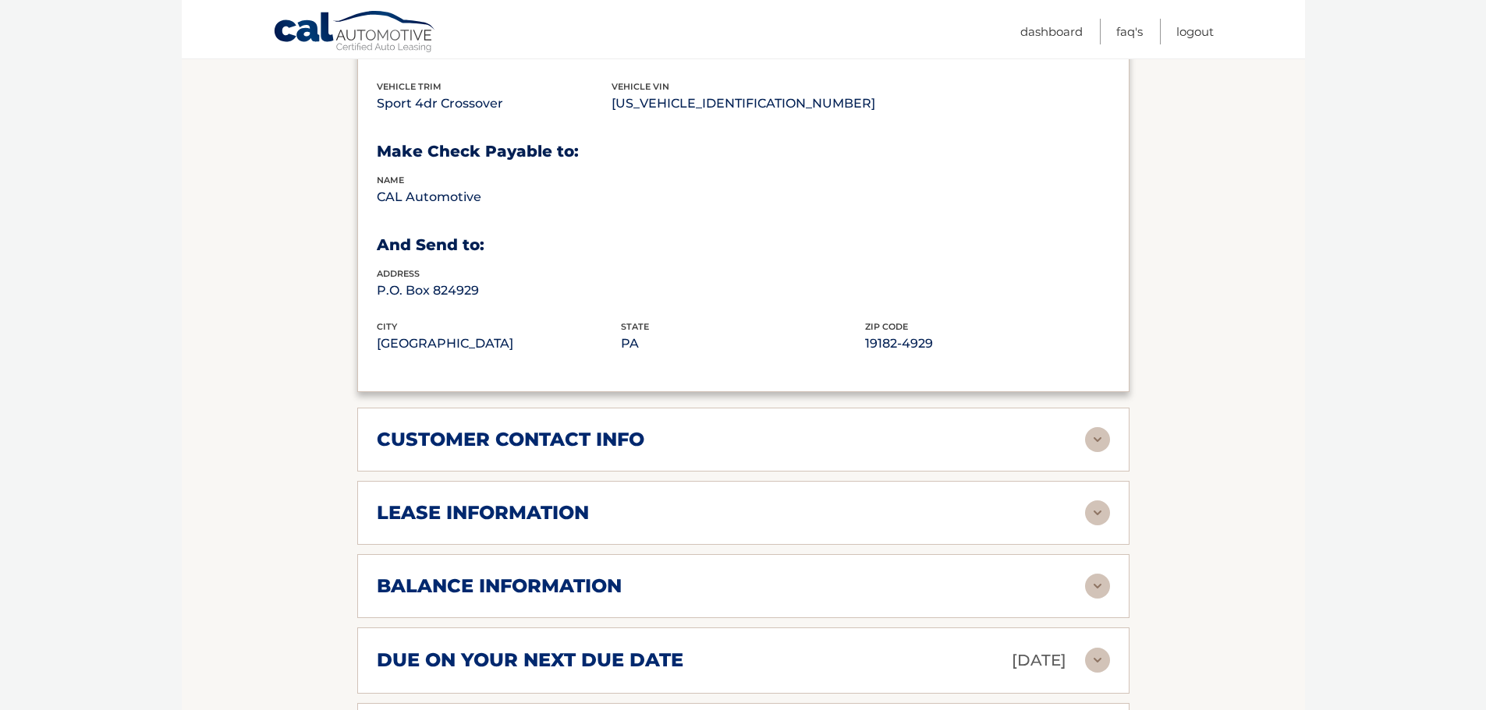
click at [1104, 519] on img at bounding box center [1097, 513] width 25 height 25
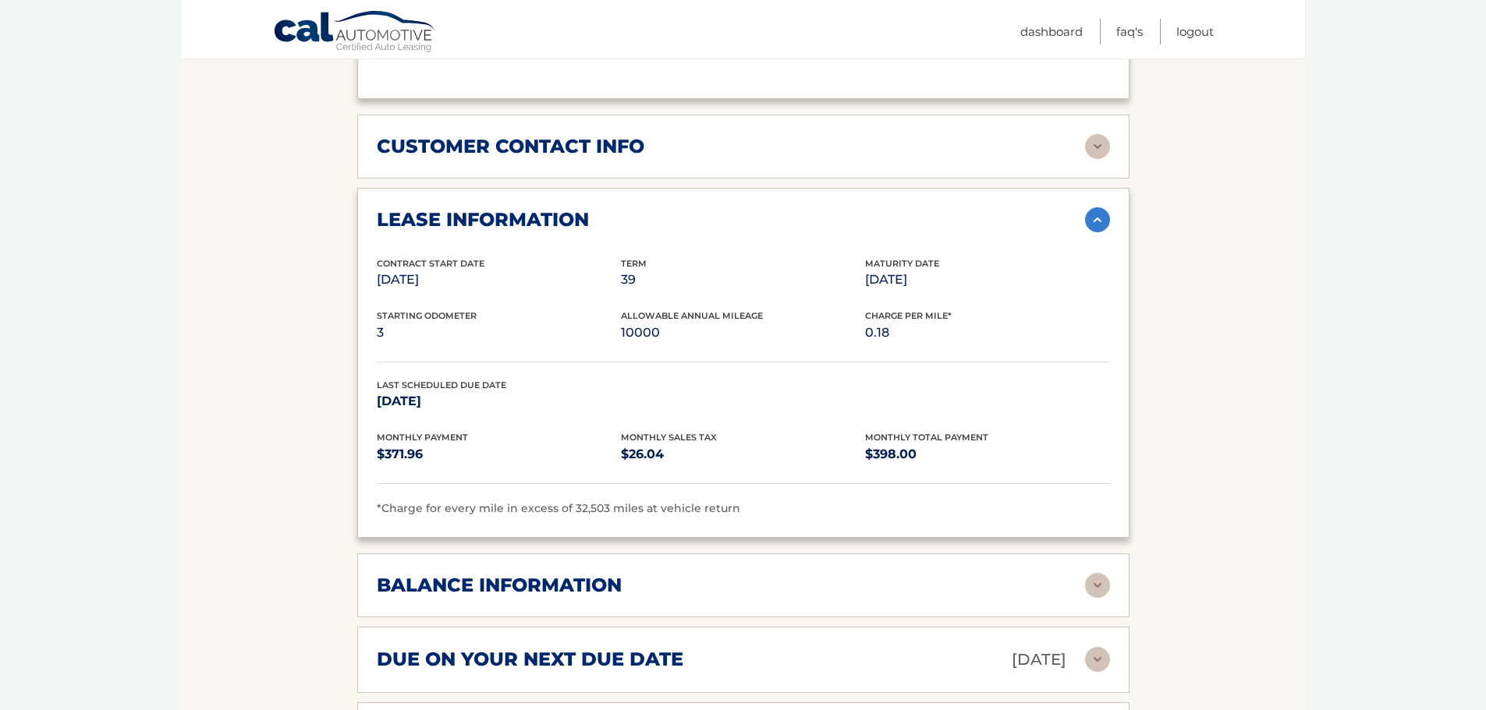
scroll to position [1170, 0]
